Goal: Go to known website: Go to known website

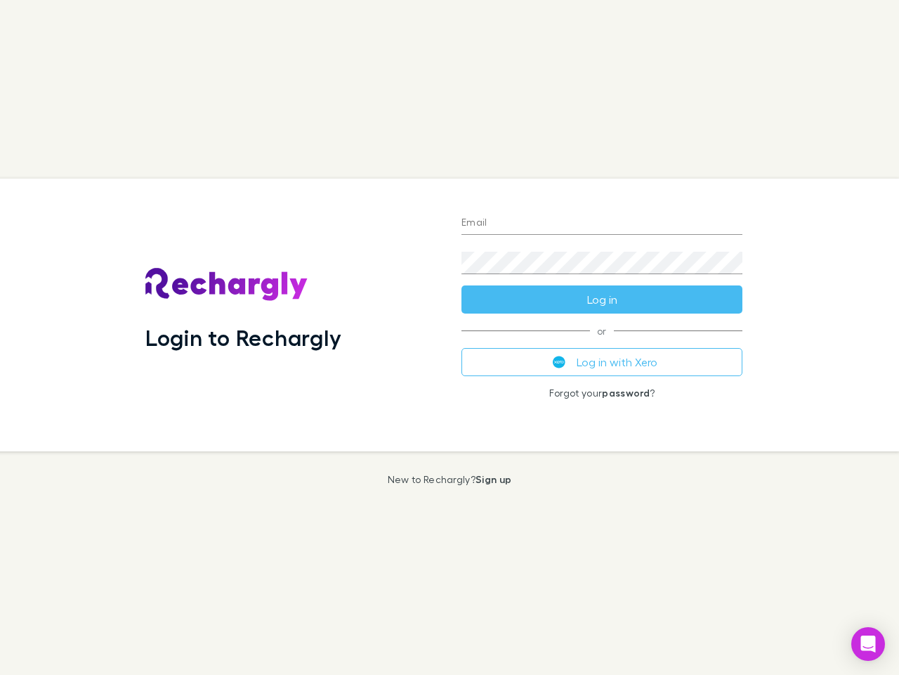
click at [450, 337] on div "Login to Rechargly" at bounding box center [292, 314] width 316 height 273
click at [602, 223] on input "Email" at bounding box center [602, 223] width 281 height 22
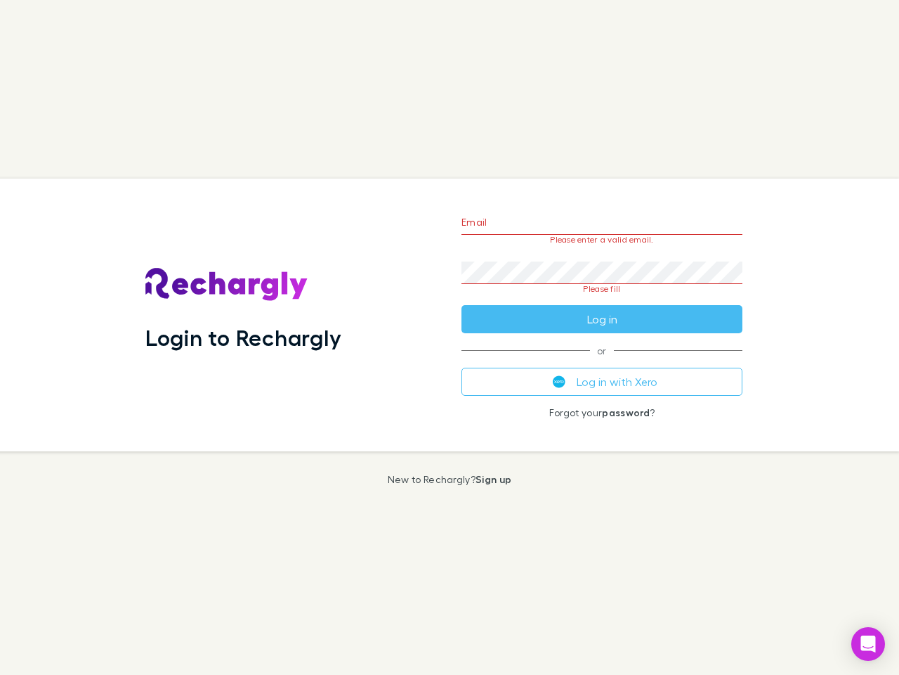
click at [602, 299] on form "Email Please enter a valid email. Password Please fill Log in" at bounding box center [602, 267] width 281 height 132
click at [602, 362] on div "Email Please enter a valid email. Password Please fill Log in or Log in with Xe…" at bounding box center [602, 314] width 304 height 273
click at [869, 644] on icon "Open Intercom Messenger" at bounding box center [868, 643] width 15 height 17
